Goal: Transaction & Acquisition: Purchase product/service

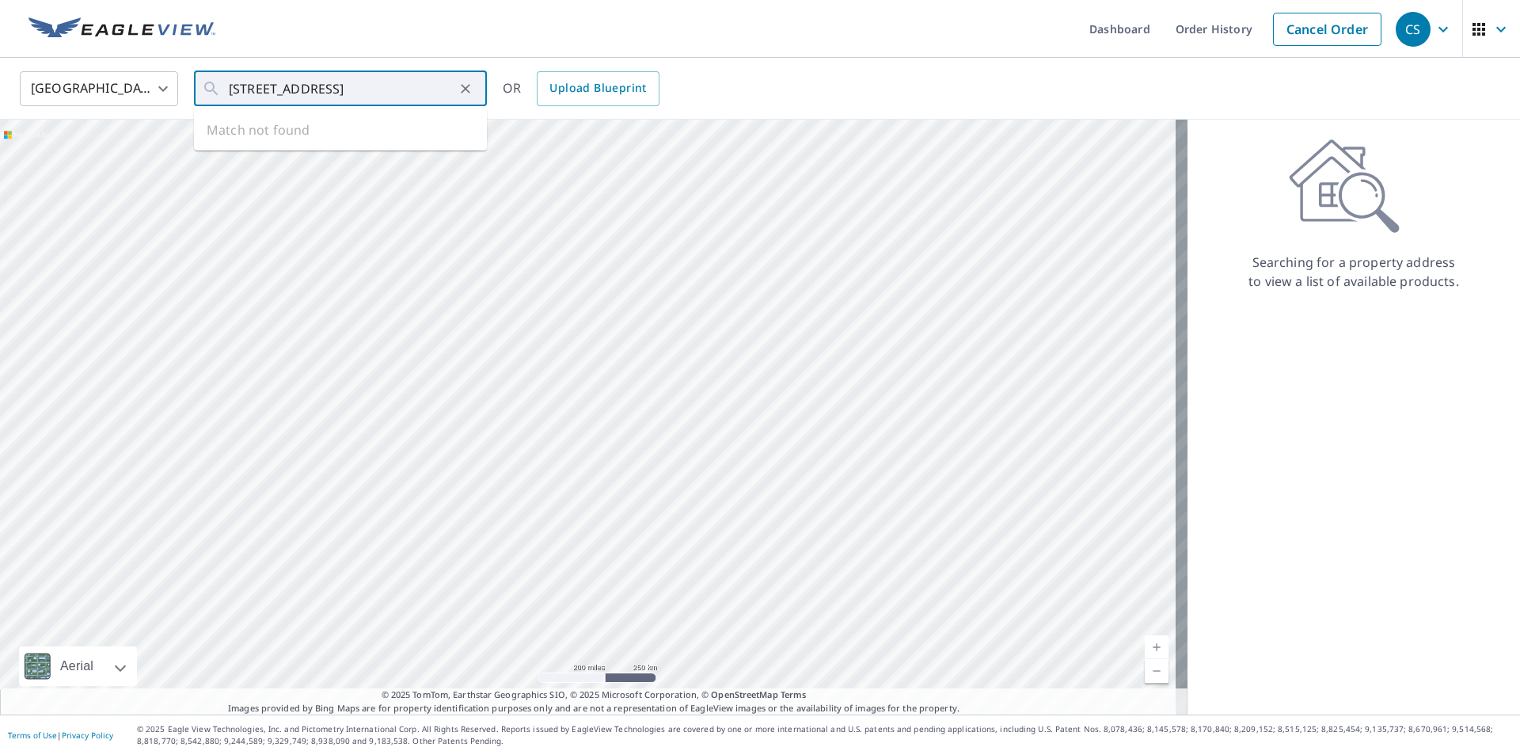
scroll to position [0, 19]
click at [276, 140] on span "[STREET_ADDRESS]" at bounding box center [350, 134] width 249 height 19
type input "[STREET_ADDRESS]"
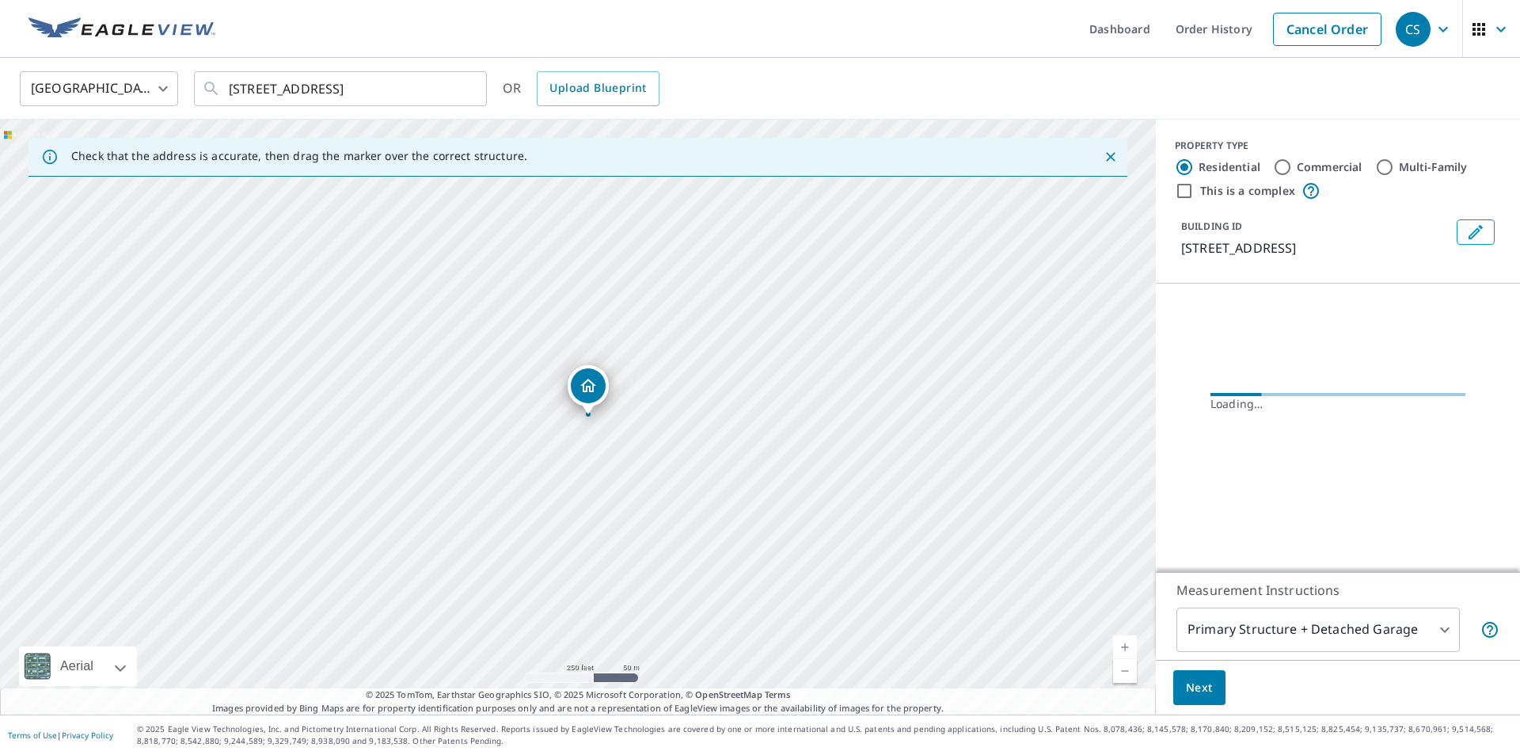
scroll to position [0, 0]
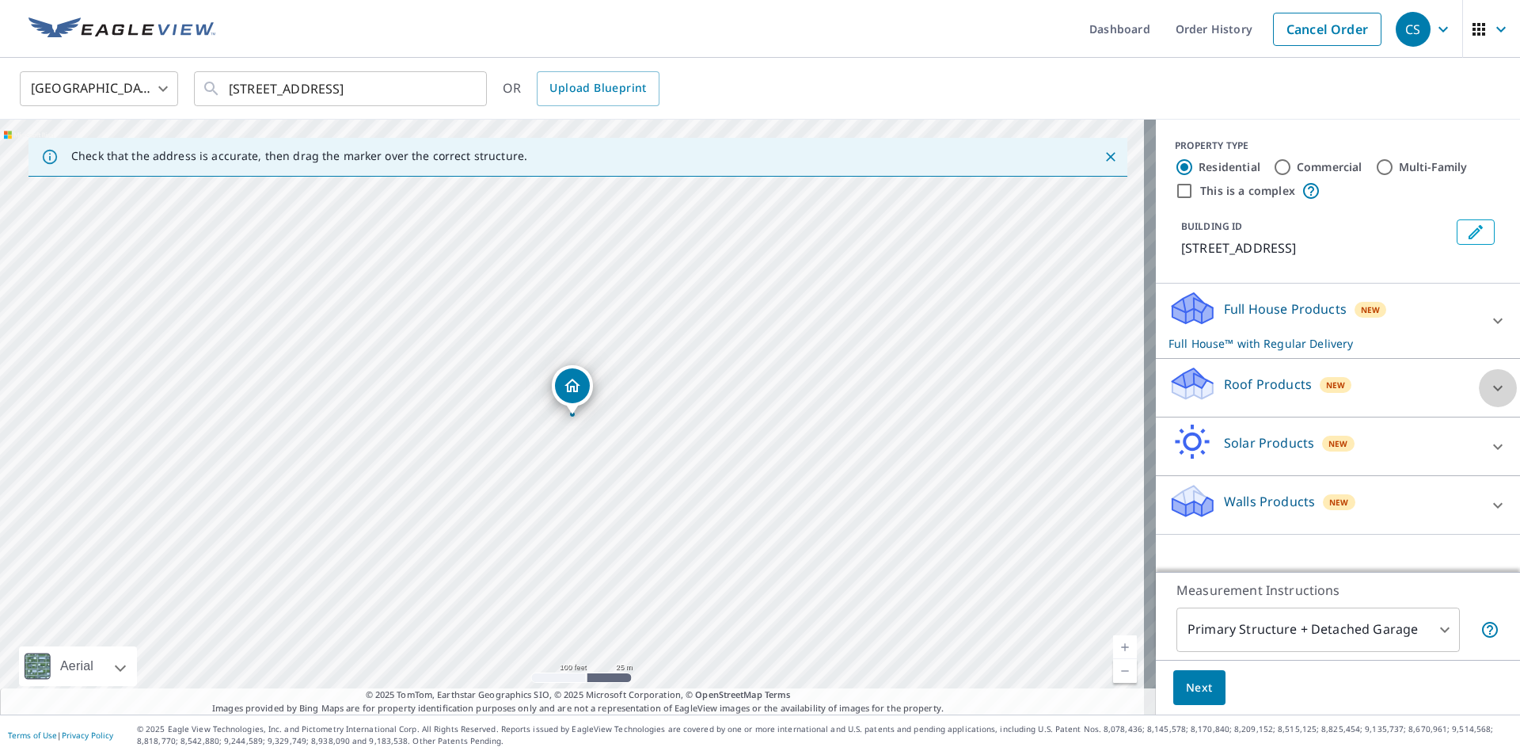
click at [1489, 383] on icon at bounding box center [1498, 388] width 19 height 19
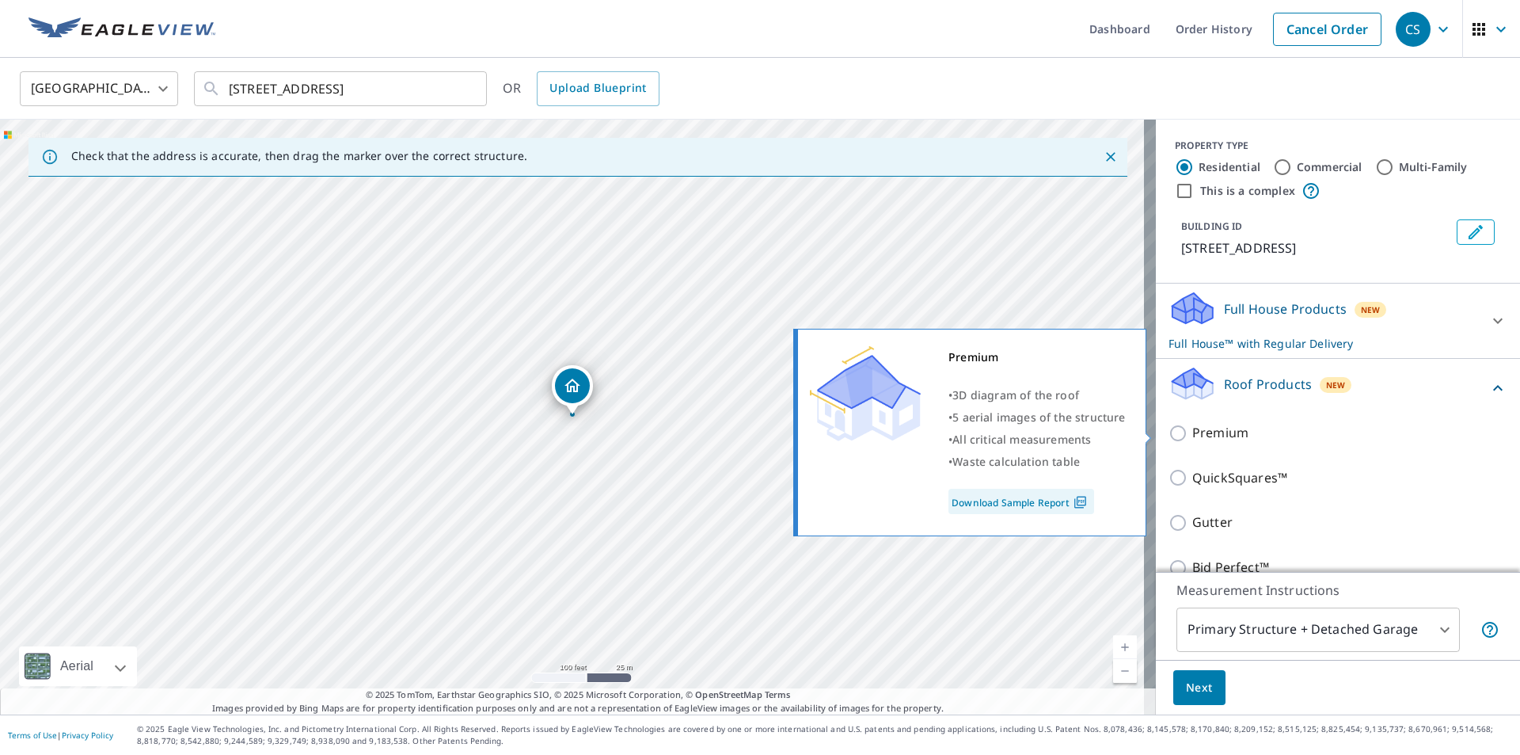
click at [1227, 431] on p "Premium" at bounding box center [1221, 433] width 56 height 20
click at [1193, 431] on input "Premium" at bounding box center [1181, 433] width 24 height 19
checkbox input "true"
checkbox input "false"
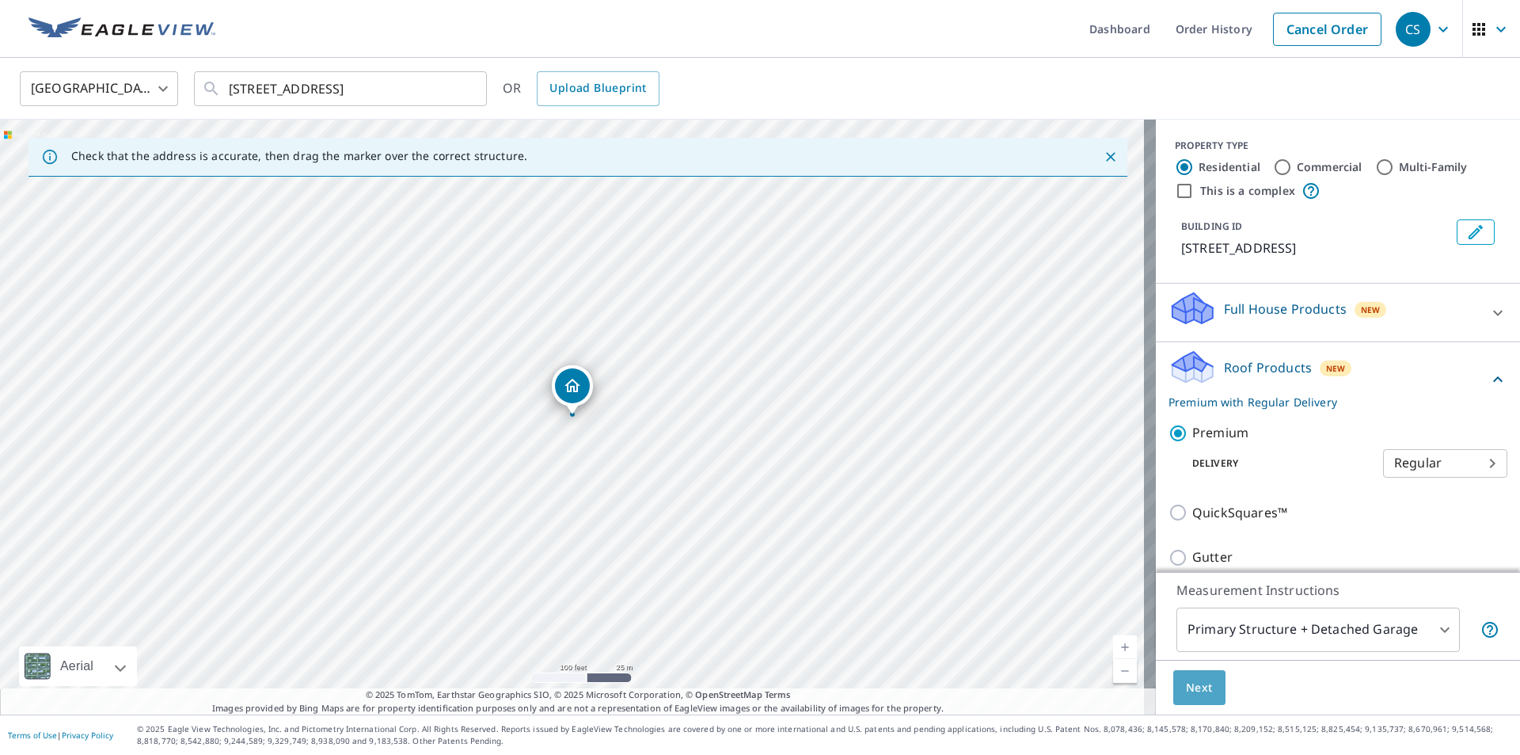
click at [1181, 672] on button "Next" at bounding box center [1200, 688] width 52 height 36
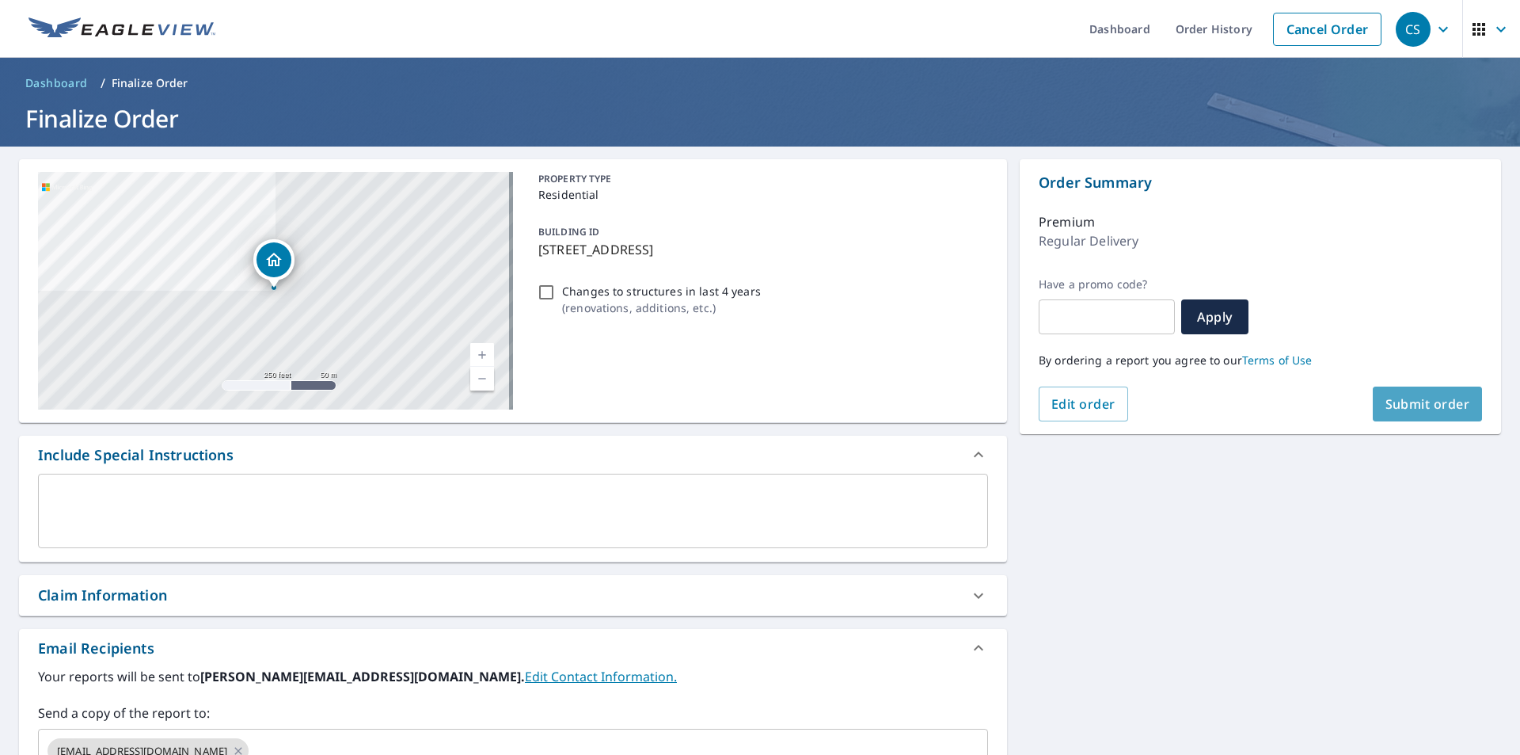
click at [1423, 404] on span "Submit order" at bounding box center [1428, 403] width 85 height 17
checkbox input "true"
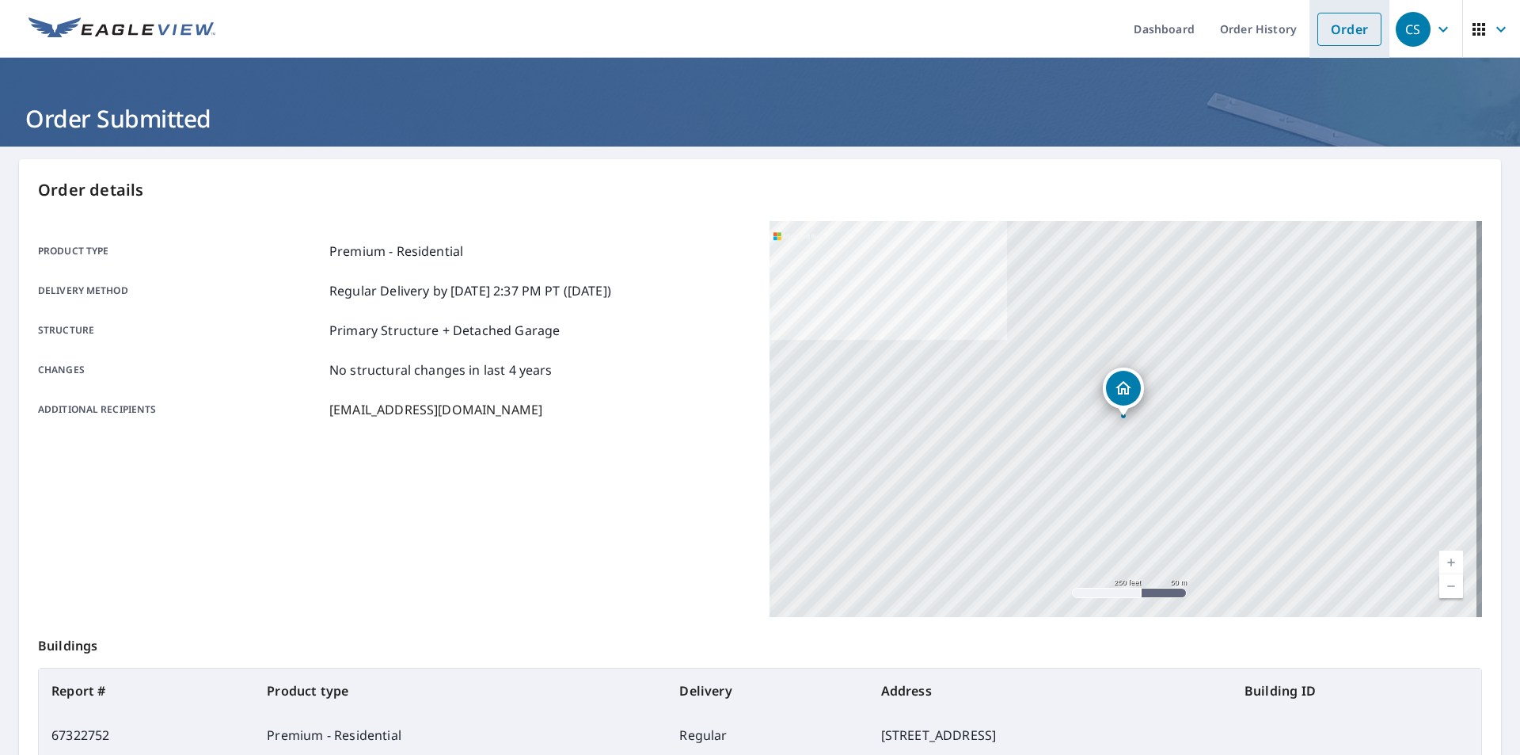
click at [1326, 21] on link "Order" at bounding box center [1350, 29] width 64 height 33
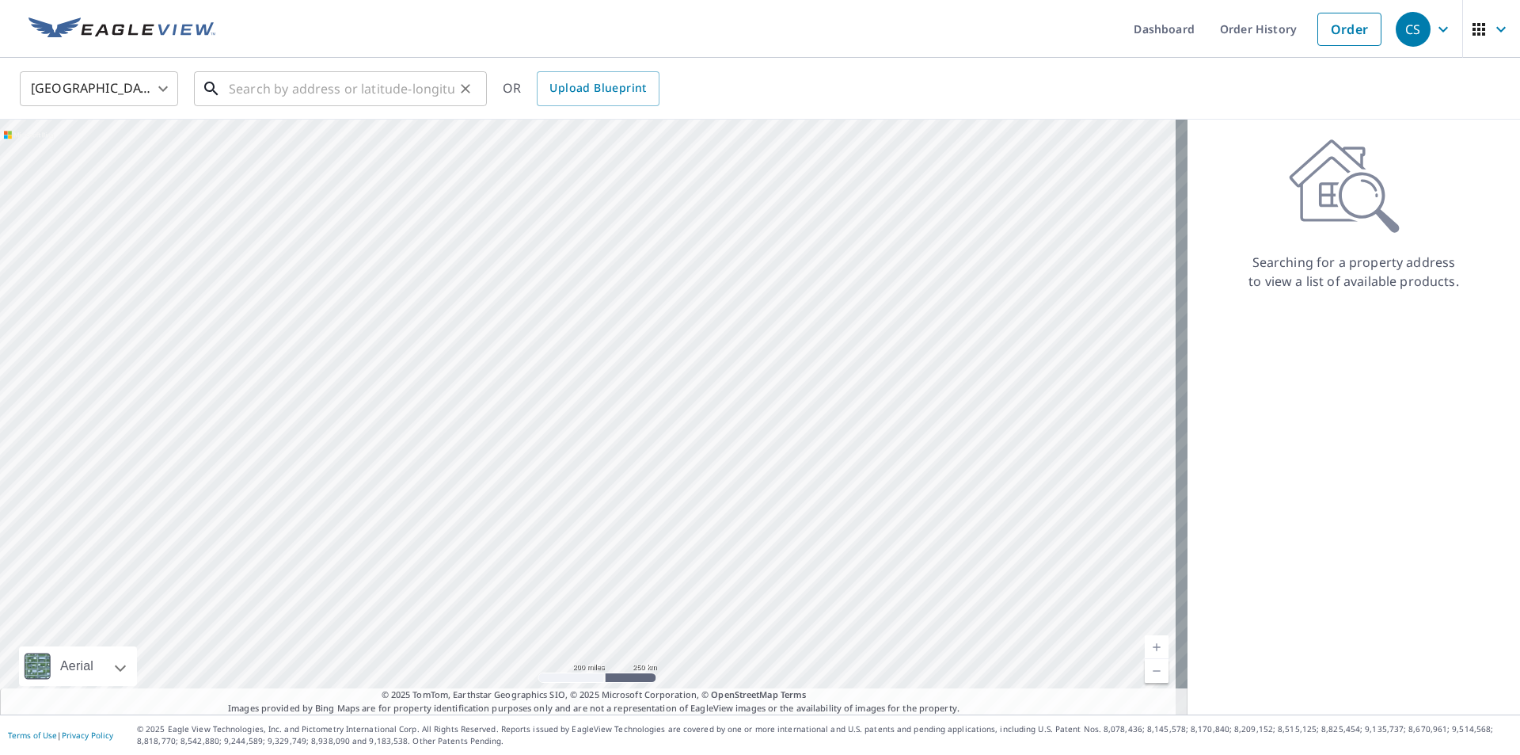
click at [249, 86] on input "text" at bounding box center [342, 89] width 226 height 44
